Goal: Task Accomplishment & Management: Manage account settings

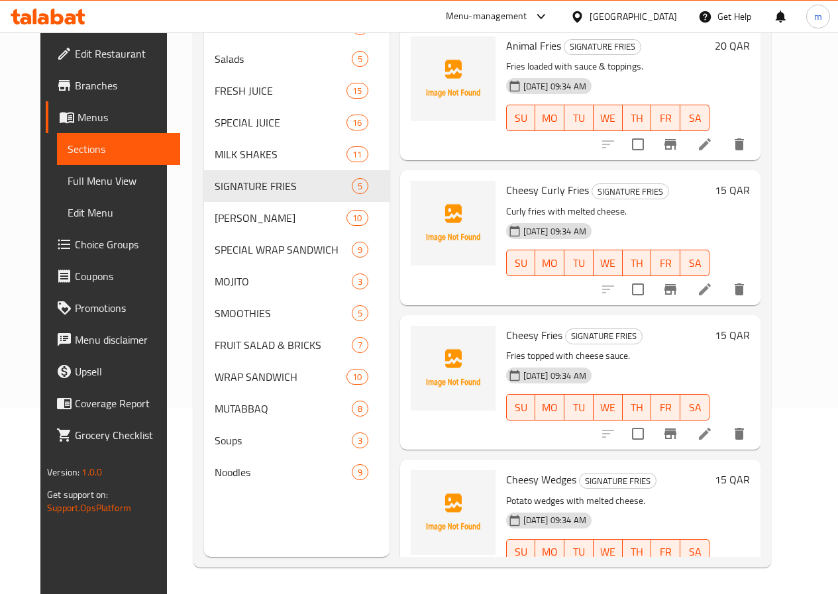
scroll to position [182, 0]
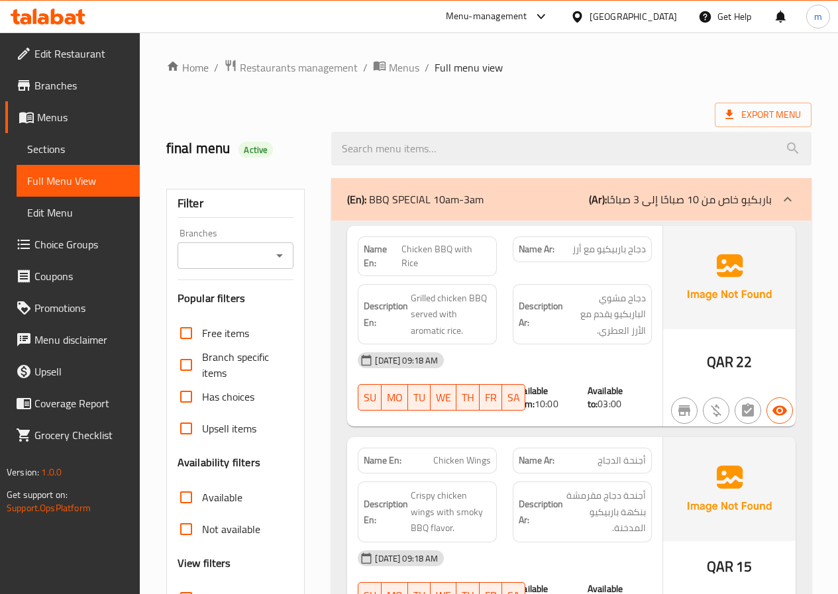
click at [66, 17] on icon at bounding box center [48, 17] width 75 height 16
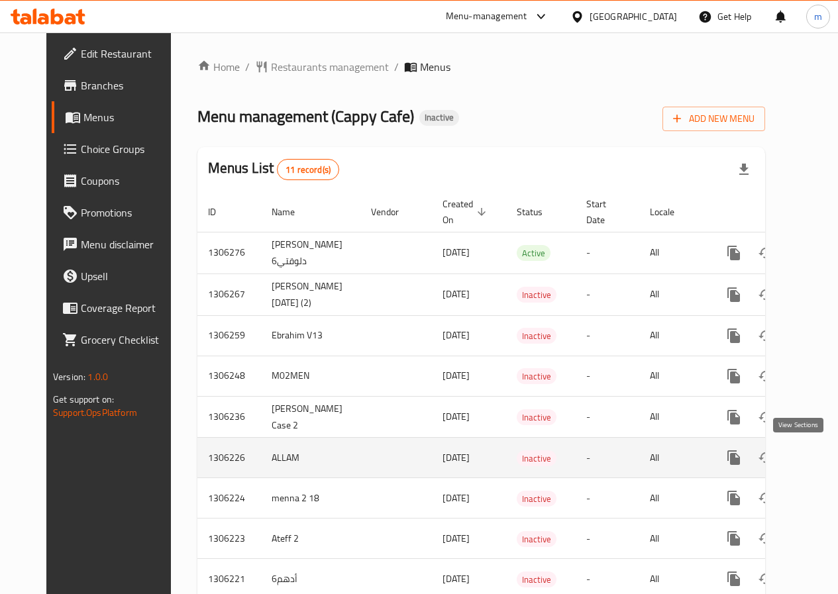
click at [822, 461] on icon "enhanced table" at bounding box center [830, 458] width 16 height 16
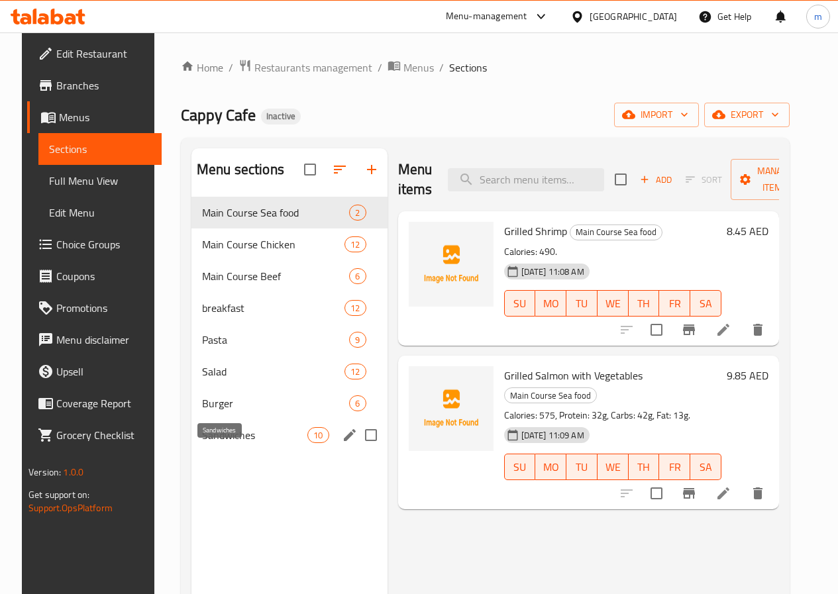
click at [240, 443] on span "Sandwiches" at bounding box center [254, 435] width 105 height 16
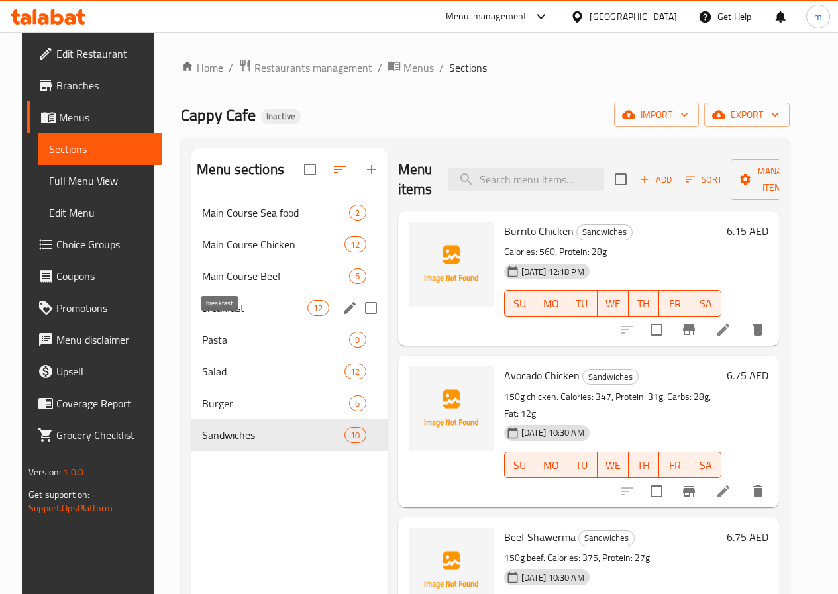
click at [241, 316] on span "breakfast" at bounding box center [254, 308] width 105 height 16
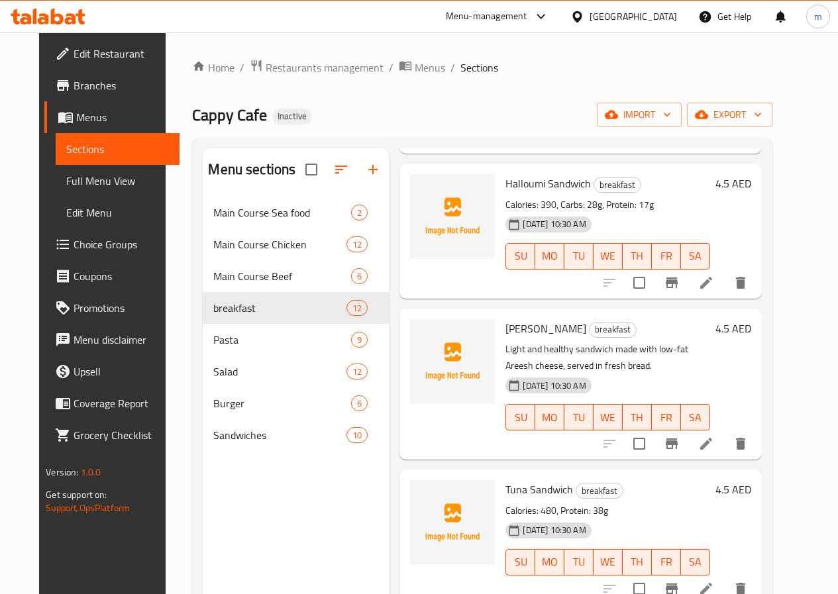
scroll to position [795, 0]
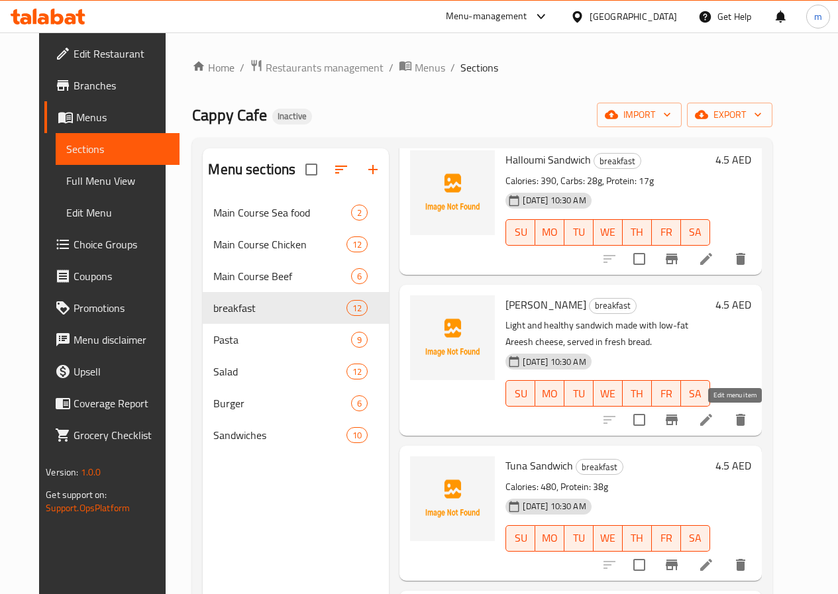
click at [712, 423] on icon at bounding box center [706, 420] width 12 height 12
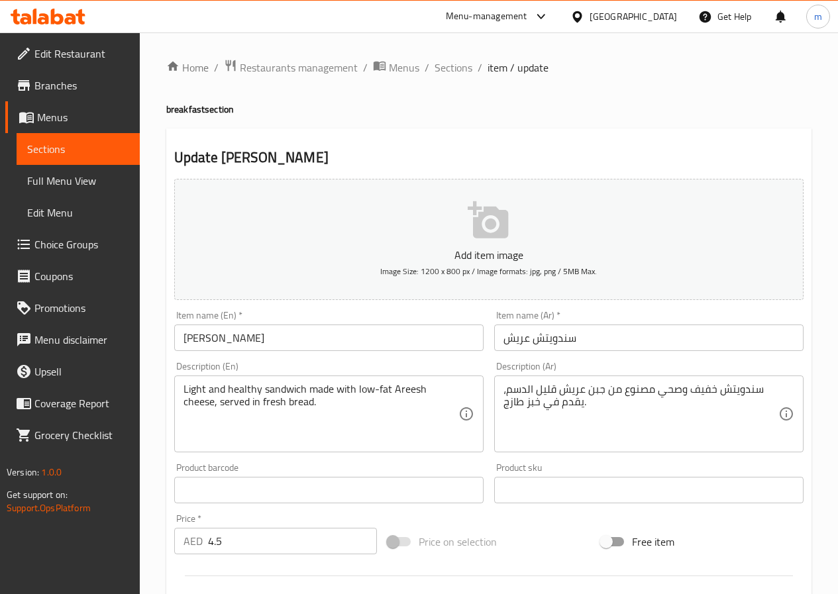
click at [525, 346] on input "سندويتش عريش" at bounding box center [648, 338] width 309 height 27
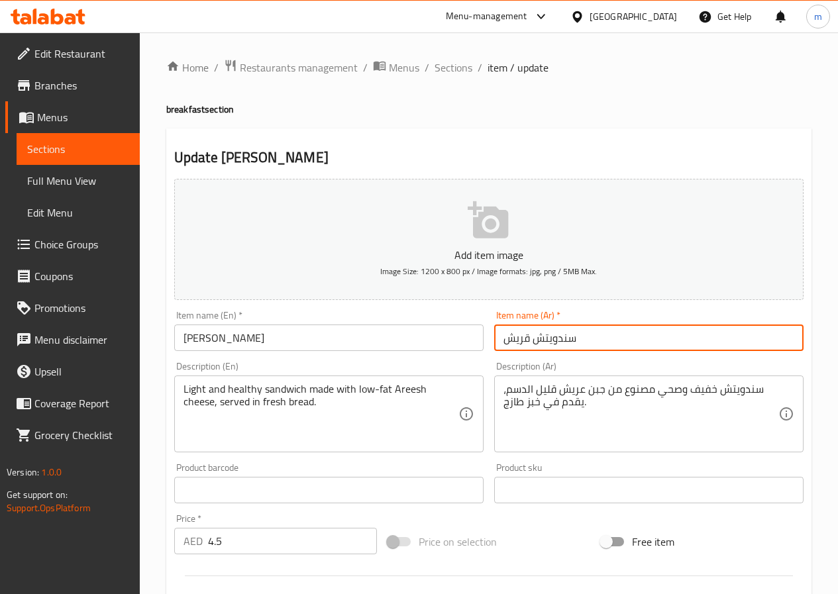
type input "سندويتش قريش"
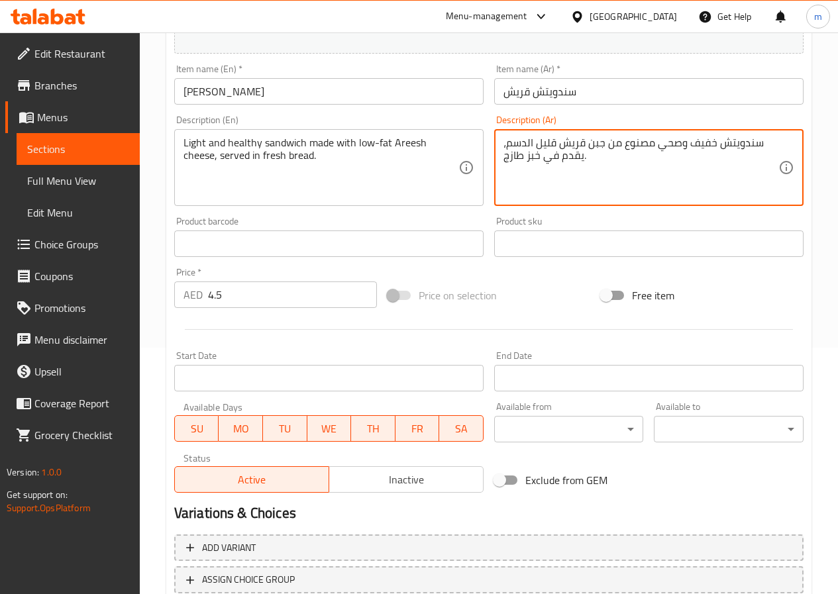
scroll to position [342, 0]
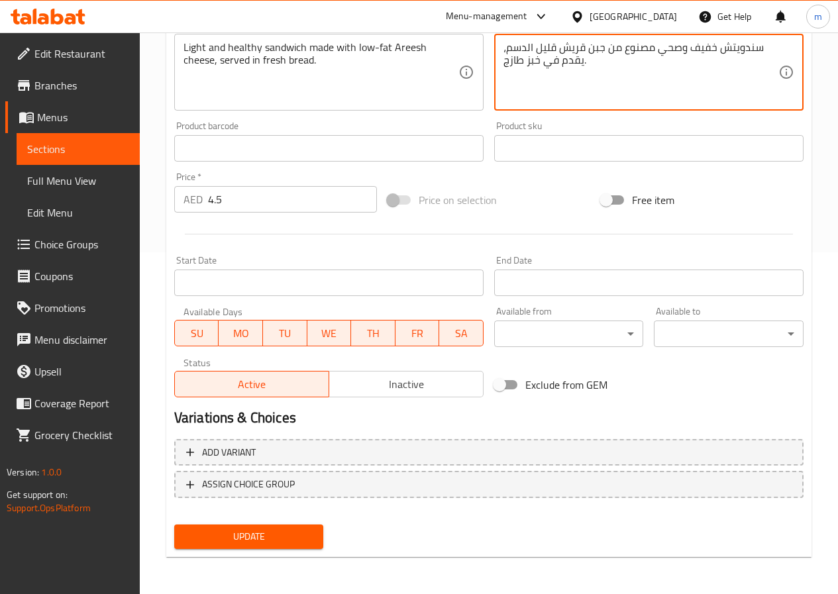
type textarea "سندويتش خفيف وصحي مصنوع من جبن قريش قليل الدسم، يقدم في خبز طازج."
click at [291, 539] on span "Update" at bounding box center [249, 537] width 129 height 17
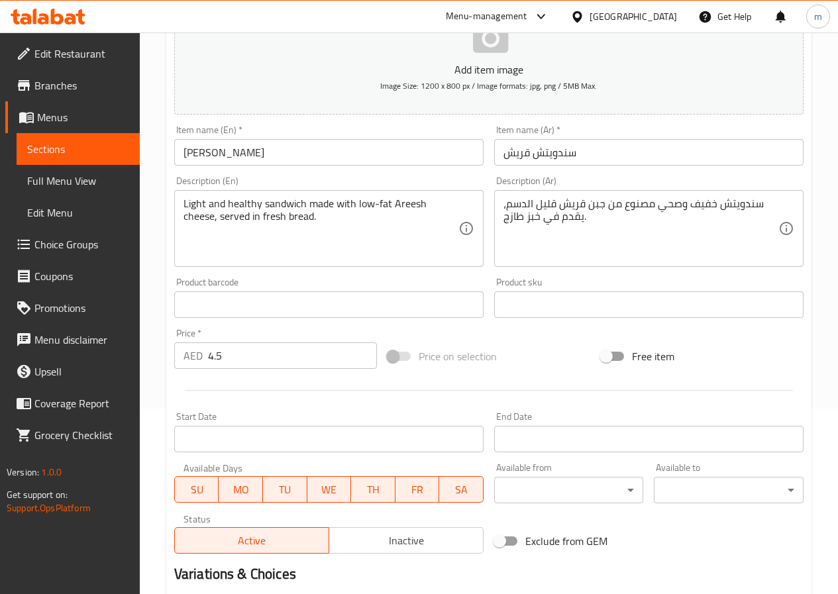
scroll to position [0, 0]
